Goal: Information Seeking & Learning: Find specific fact

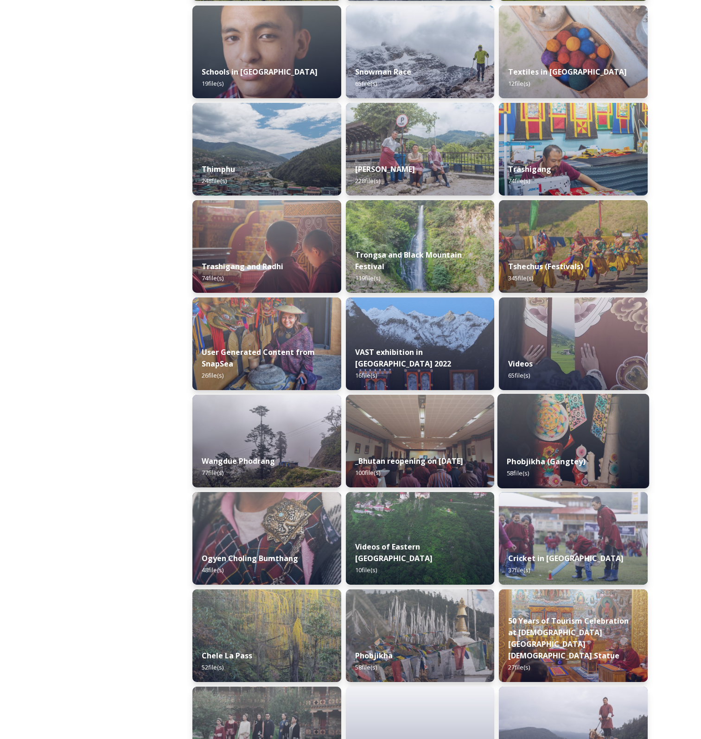
scroll to position [1020, 0]
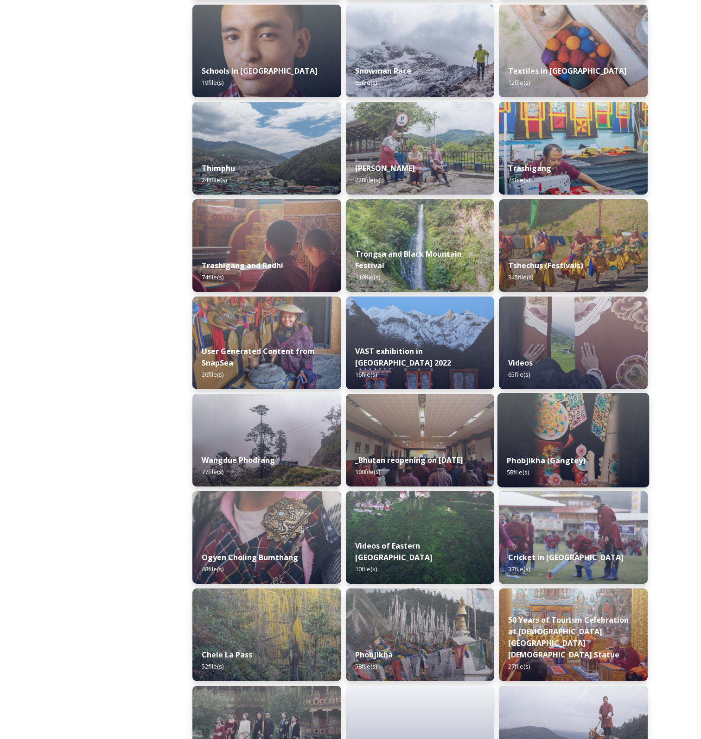
click at [564, 431] on img at bounding box center [573, 440] width 152 height 95
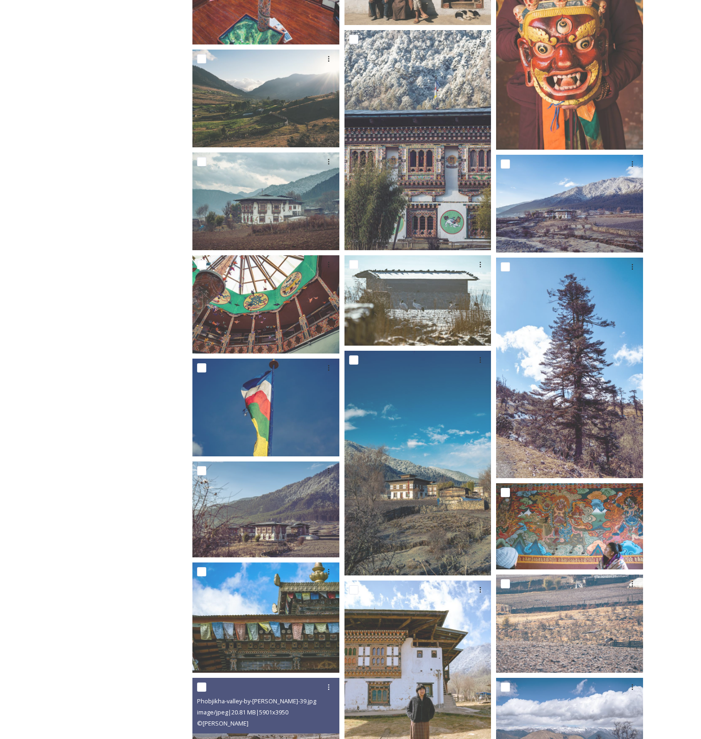
scroll to position [343, 0]
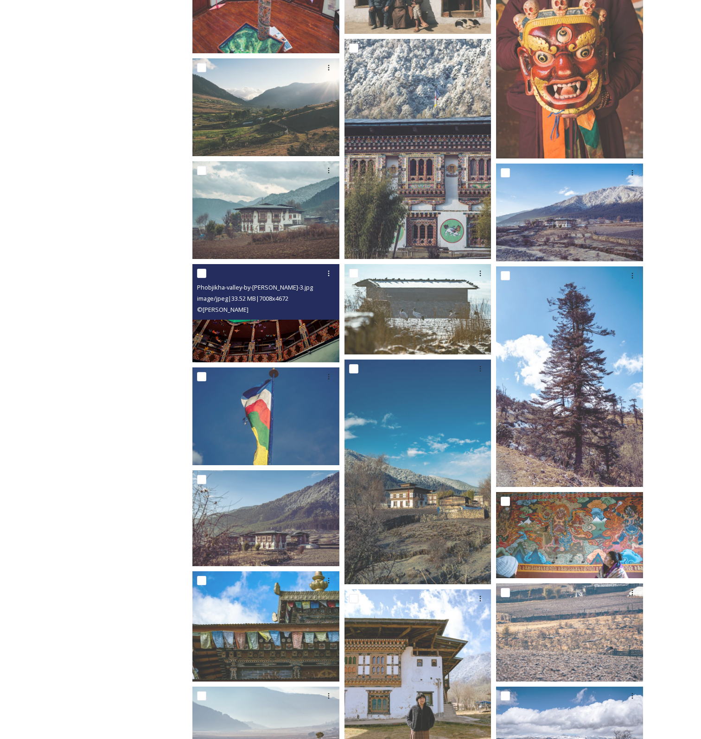
click at [255, 339] on img at bounding box center [265, 313] width 147 height 98
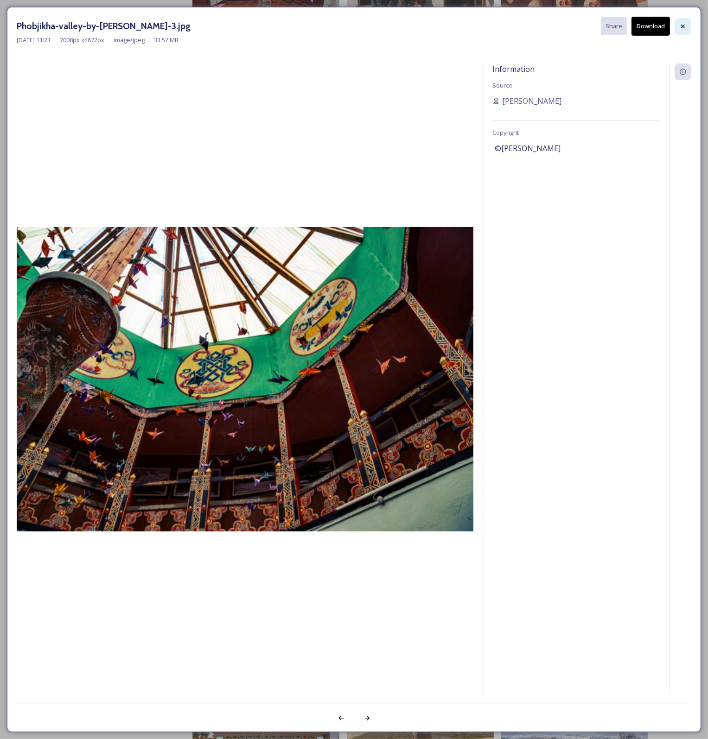
click at [681, 27] on icon at bounding box center [682, 26] width 7 height 7
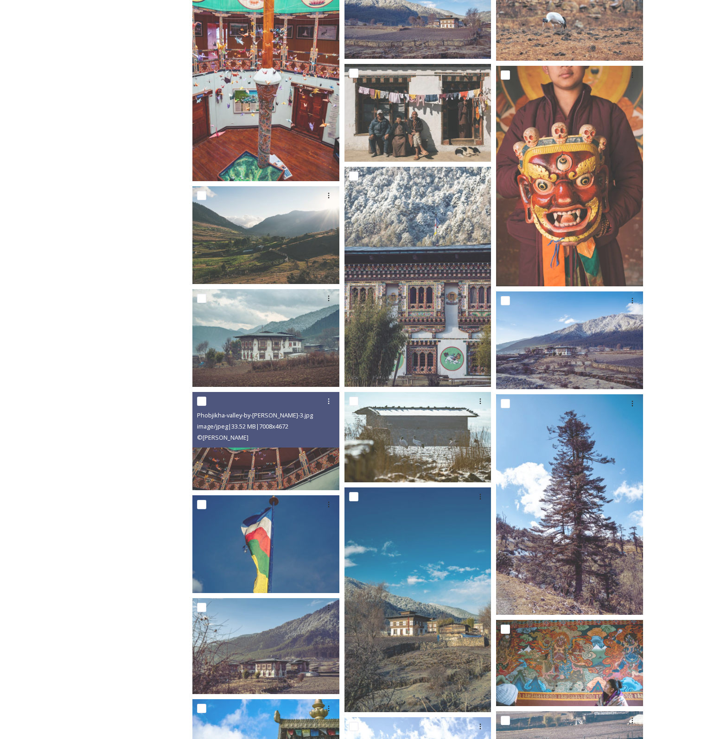
scroll to position [158, 0]
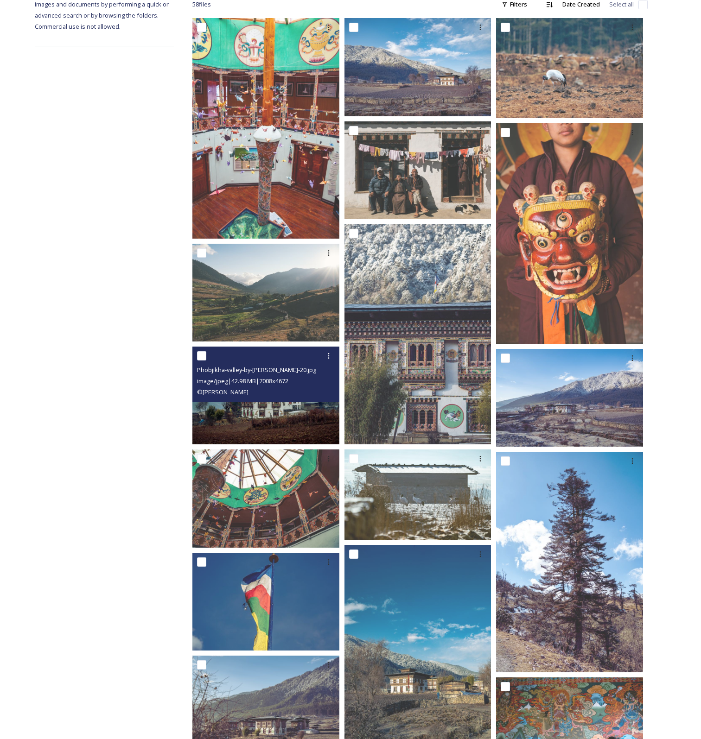
click at [287, 418] on img at bounding box center [265, 396] width 147 height 98
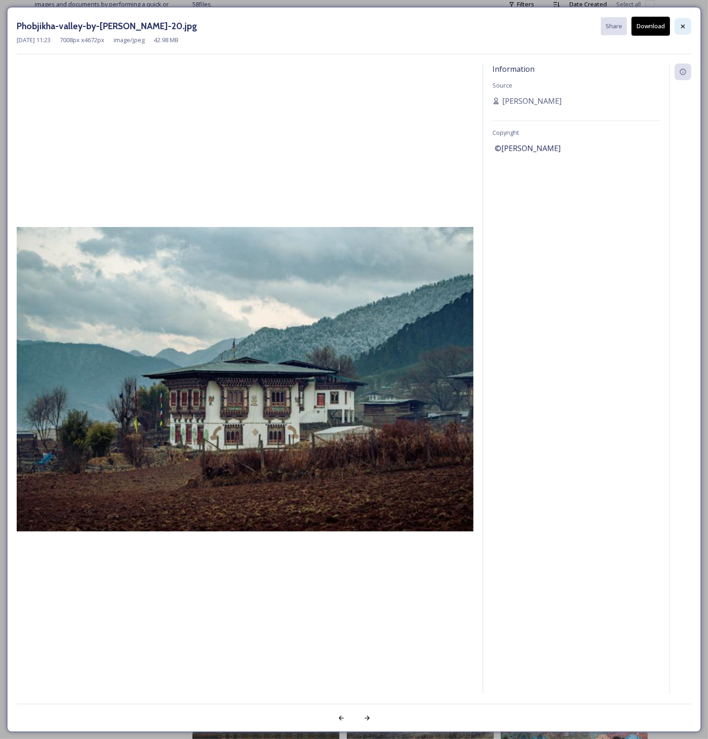
click at [681, 29] on icon at bounding box center [682, 26] width 7 height 7
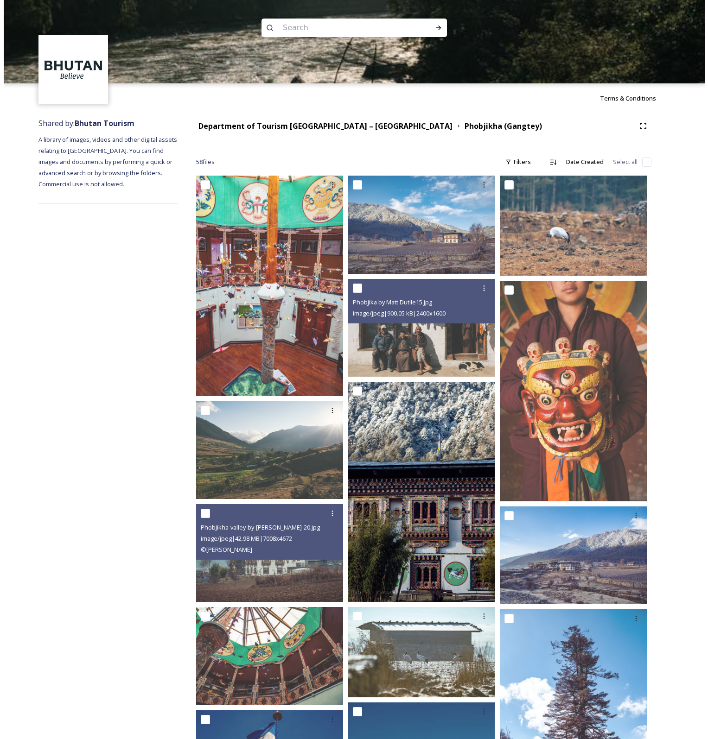
scroll to position [0, 0]
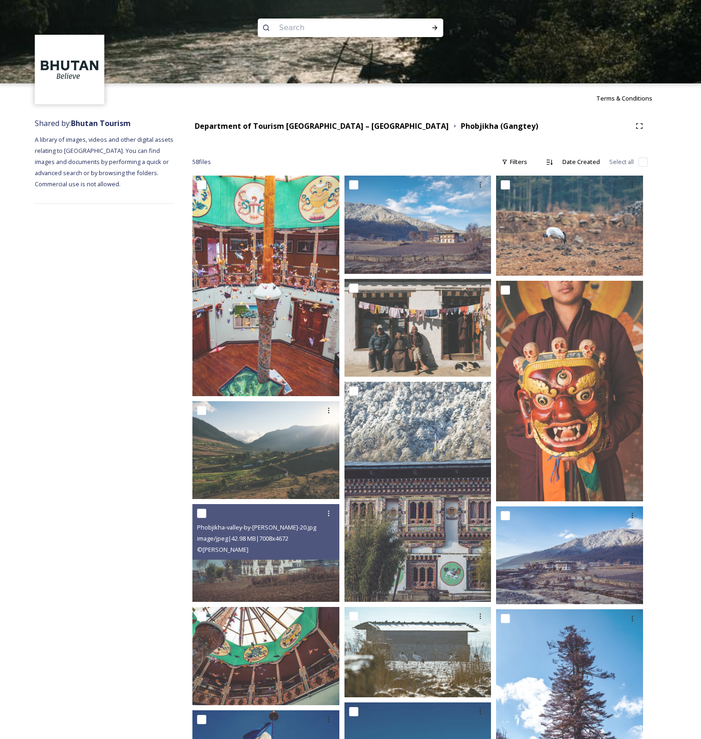
click at [388, 31] on input at bounding box center [337, 28] width 127 height 20
type input "blacknecked [GEOGRAPHIC_DATA]"
click at [436, 27] on icon at bounding box center [434, 27] width 7 height 7
